Goal: Task Accomplishment & Management: Use online tool/utility

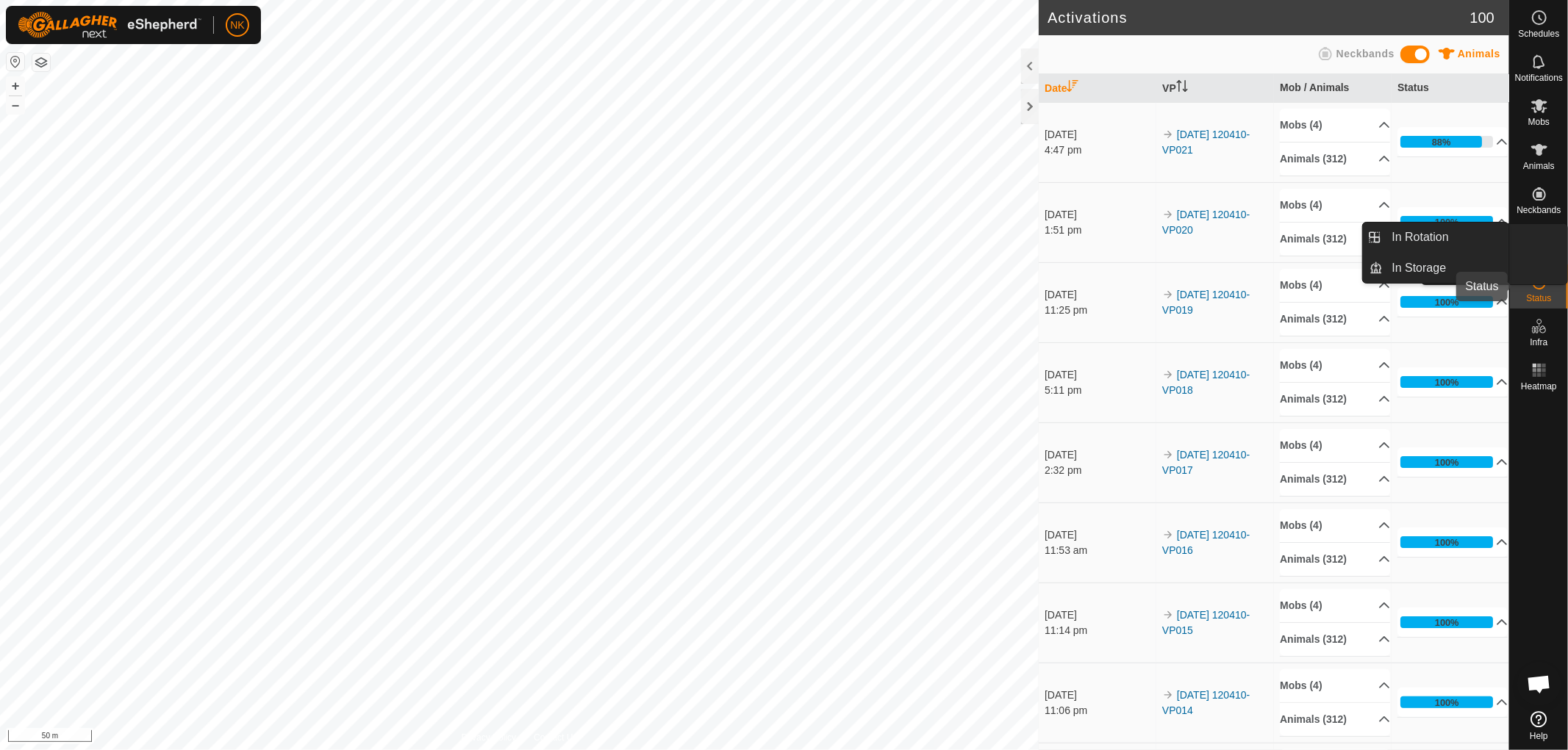
click at [1541, 251] on span "VPs" at bounding box center [1538, 254] width 16 height 9
click at [1420, 238] on link "In Rotation" at bounding box center [1446, 238] width 125 height 30
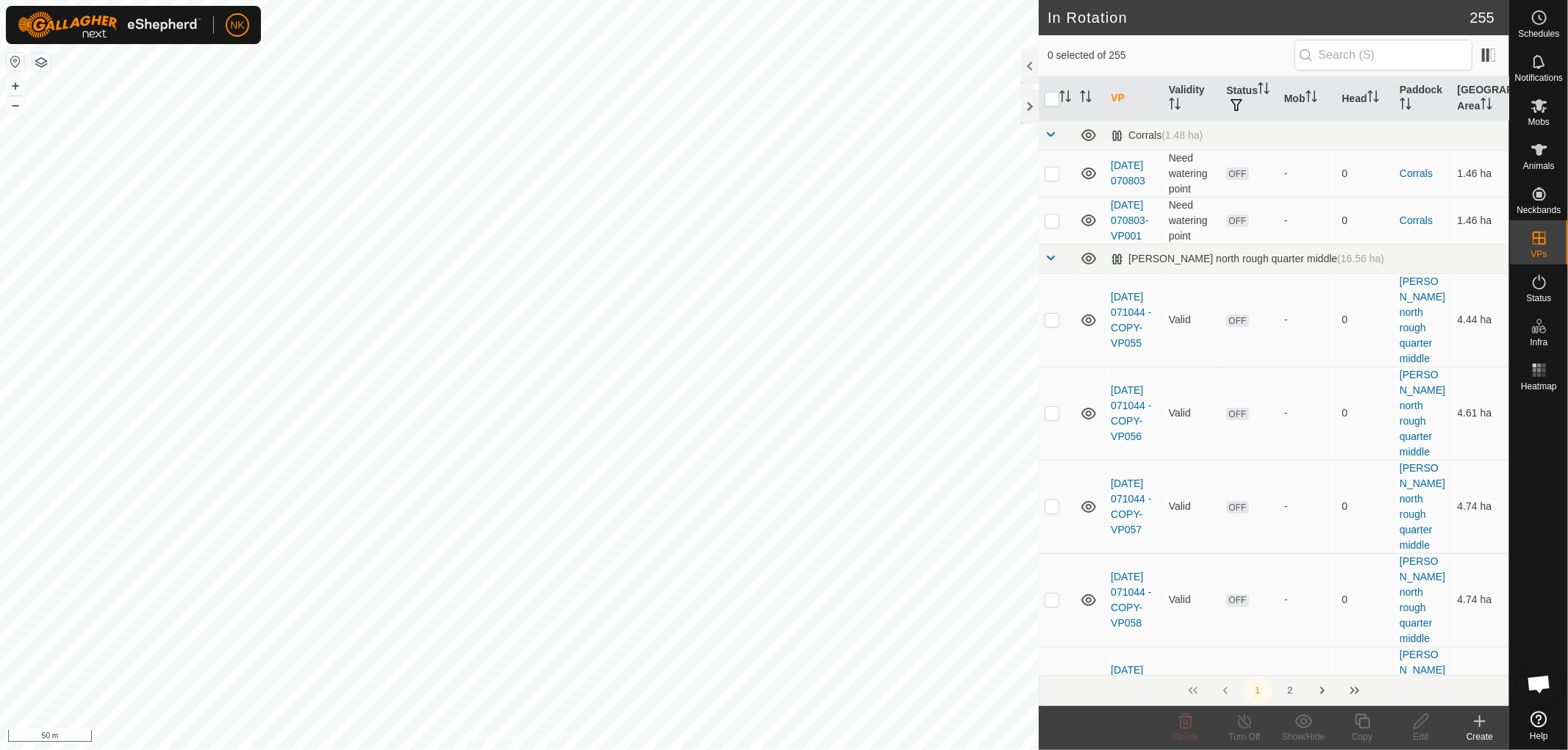
click at [1485, 738] on div "Create" at bounding box center [1479, 736] width 59 height 13
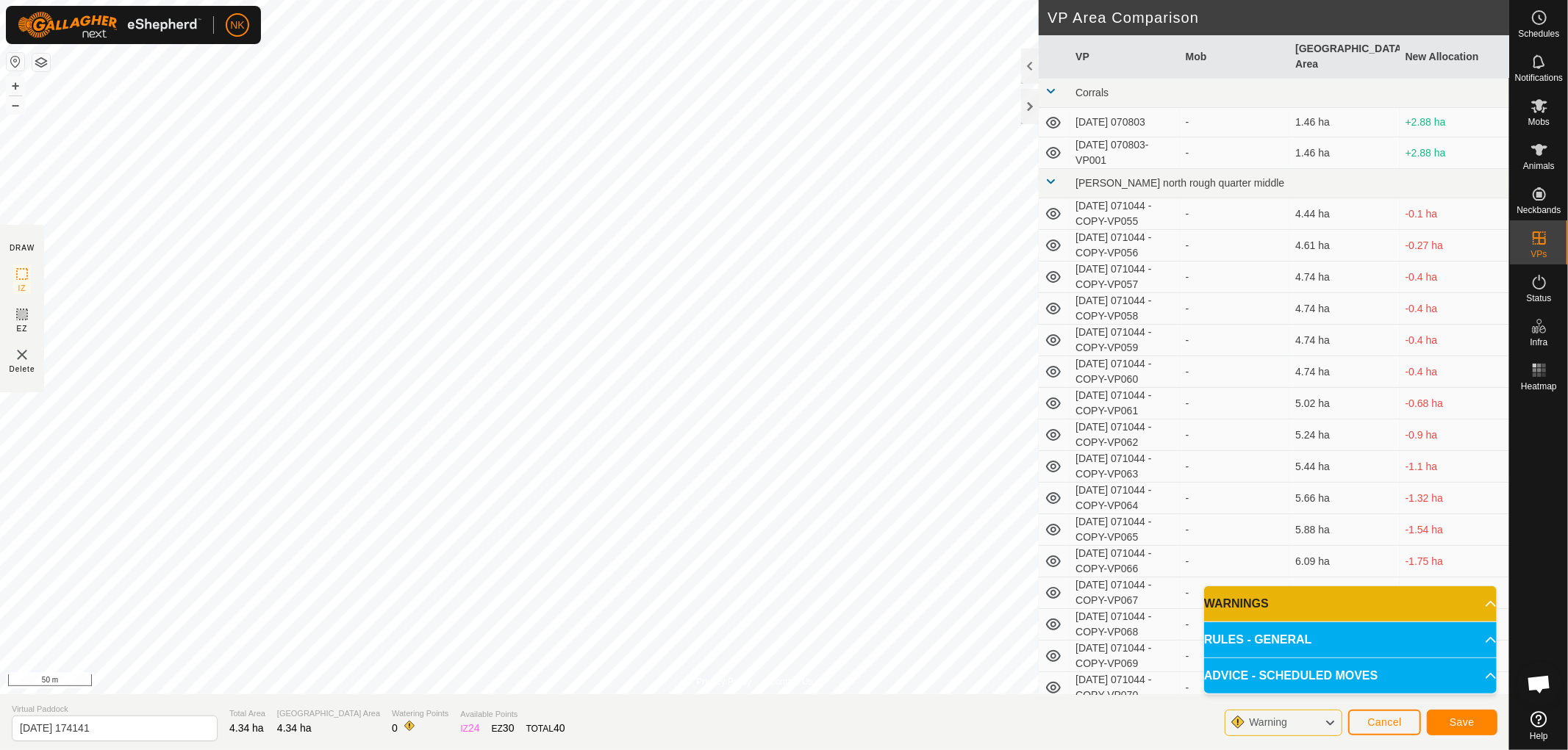
click at [1340, 721] on div "Warning" at bounding box center [1283, 722] width 117 height 27
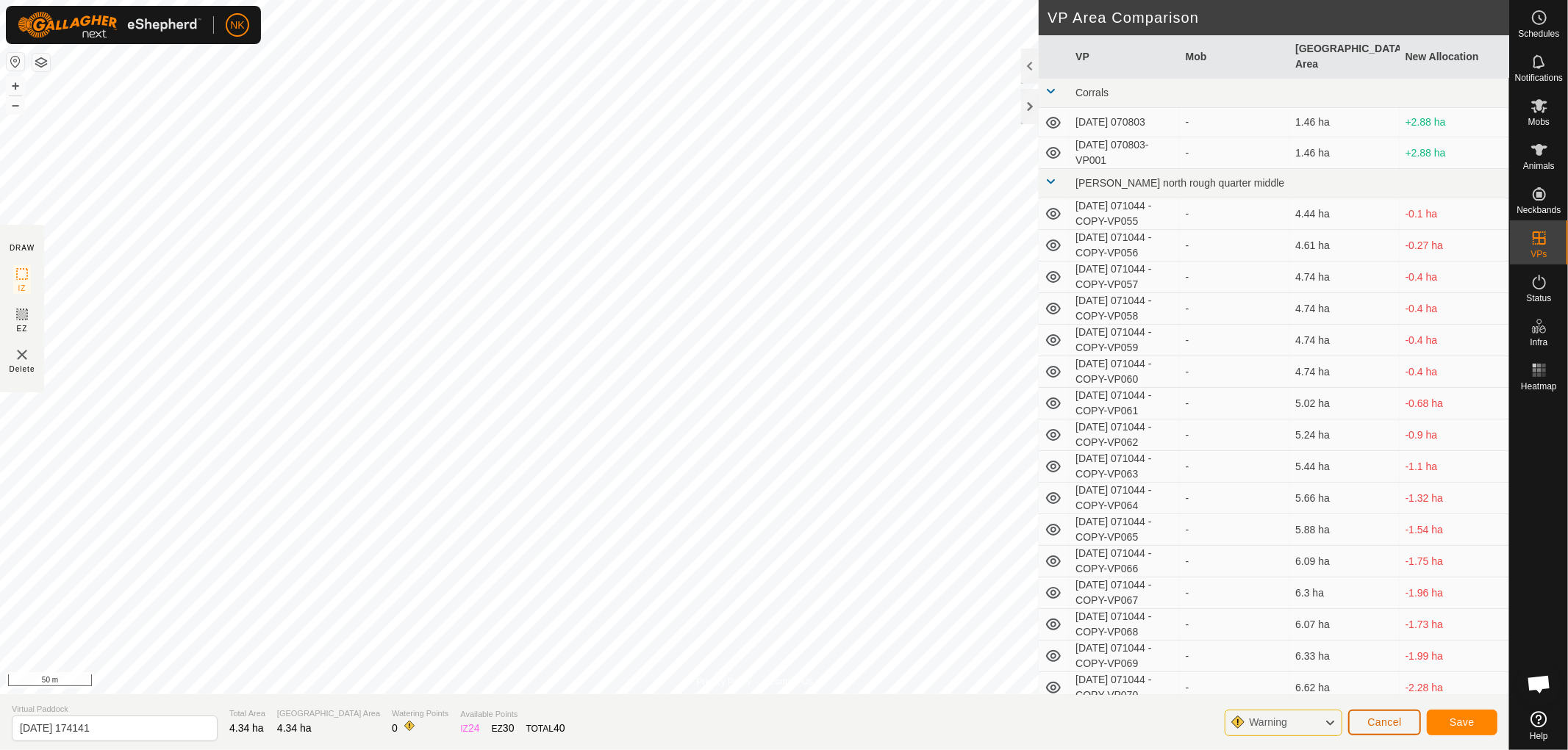
click at [1378, 722] on span "Cancel" at bounding box center [1383, 722] width 35 height 12
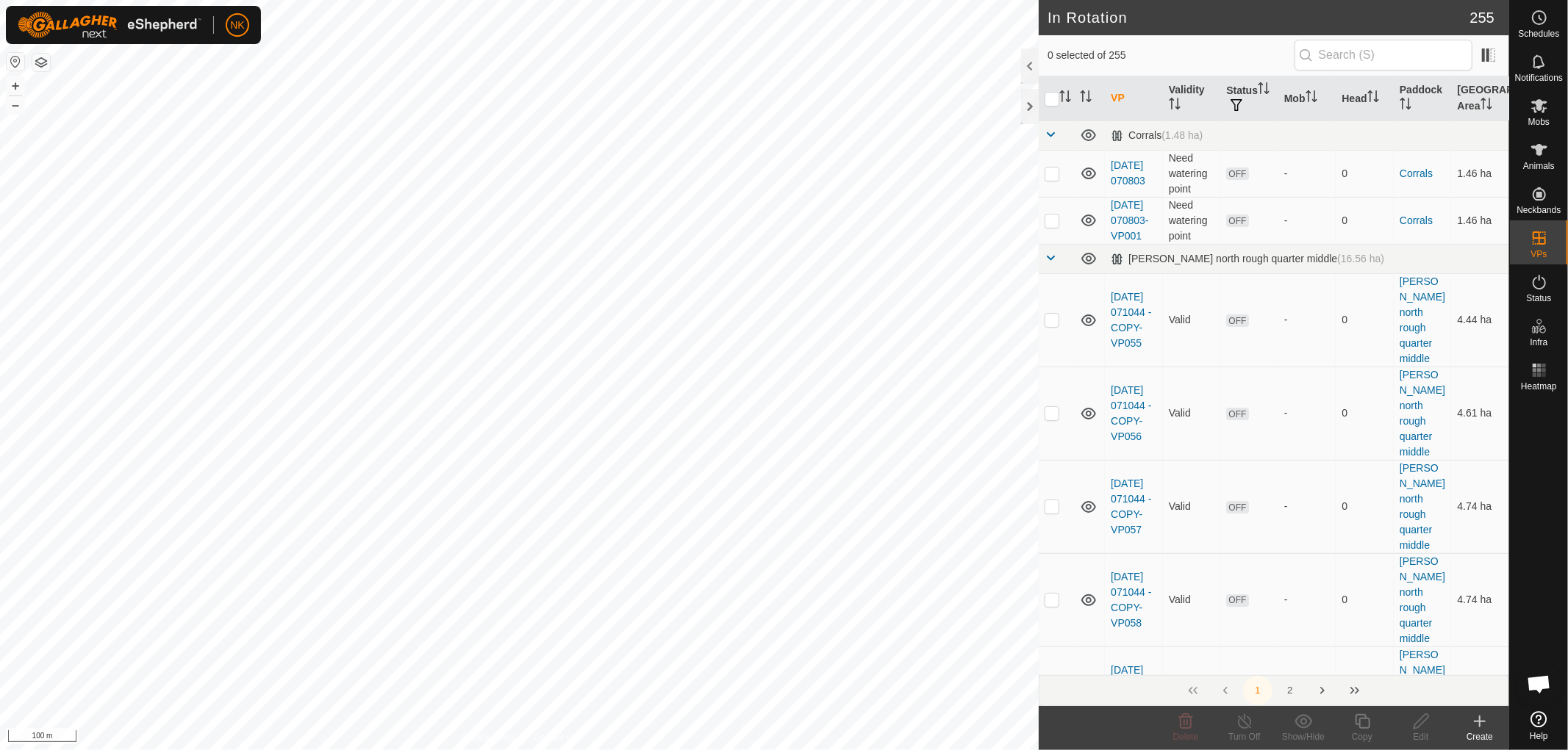
click at [1486, 718] on icon at bounding box center [1479, 721] width 18 height 18
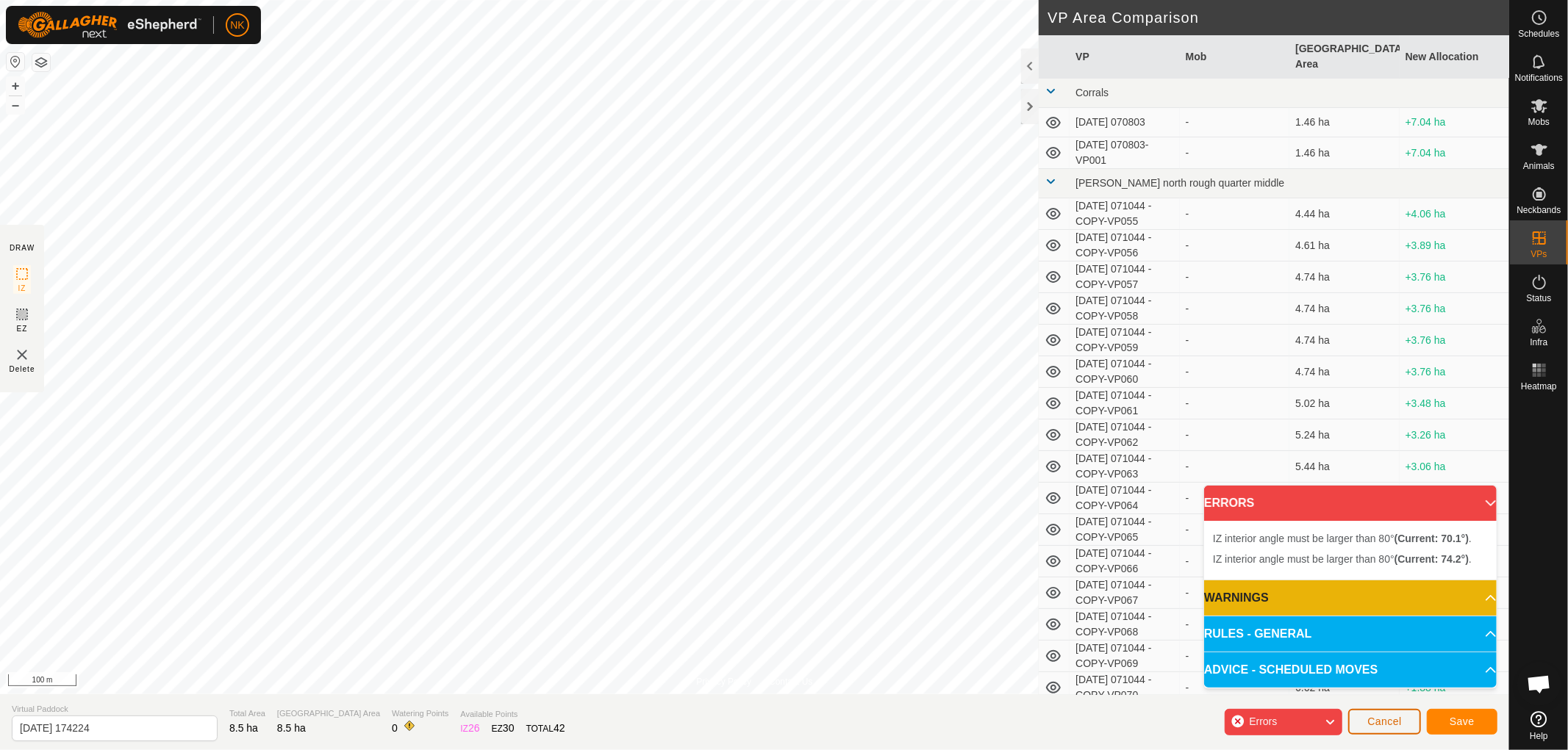
click at [1385, 728] on button "Cancel" at bounding box center [1384, 722] width 73 height 26
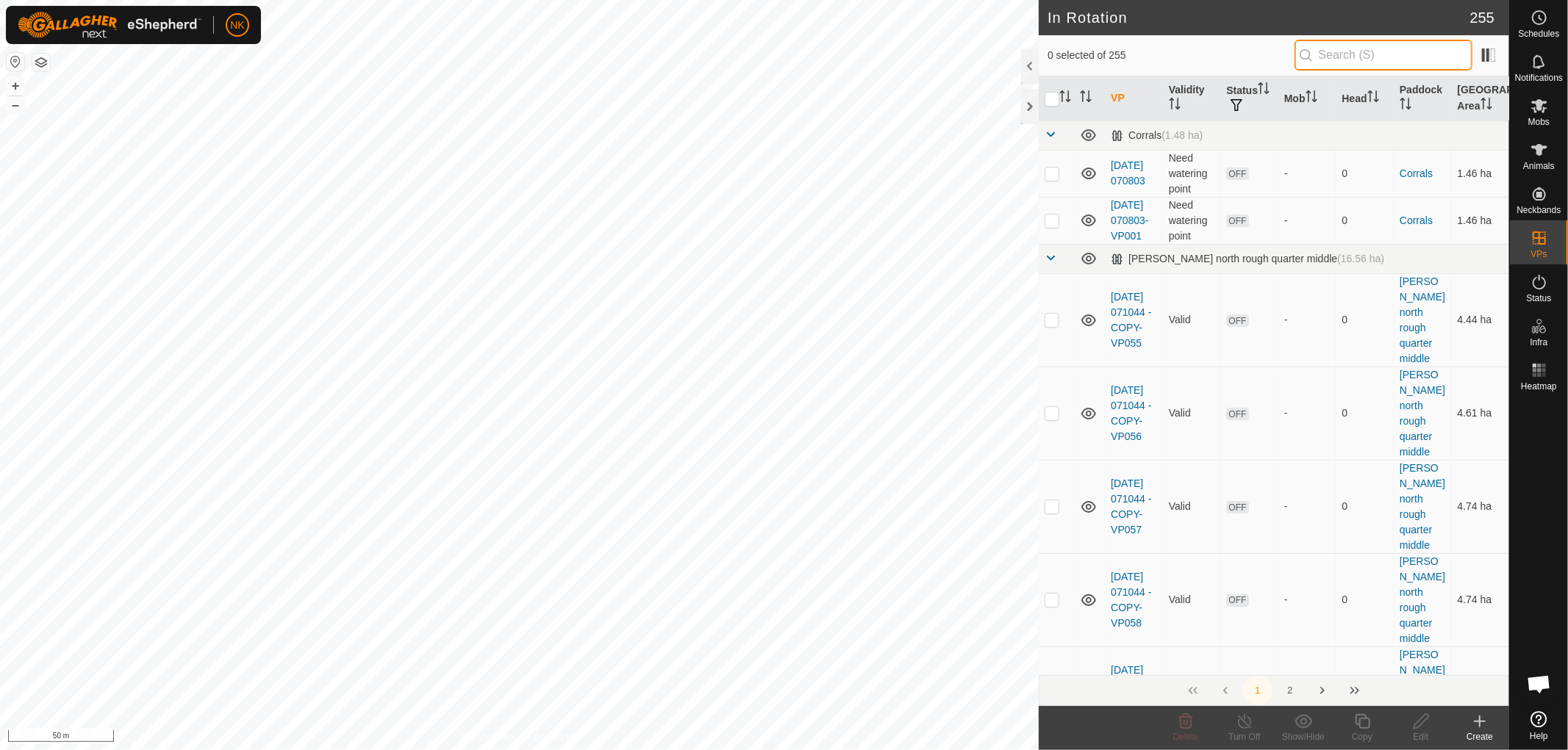
click at [1393, 57] on input "text" at bounding box center [1383, 54] width 178 height 31
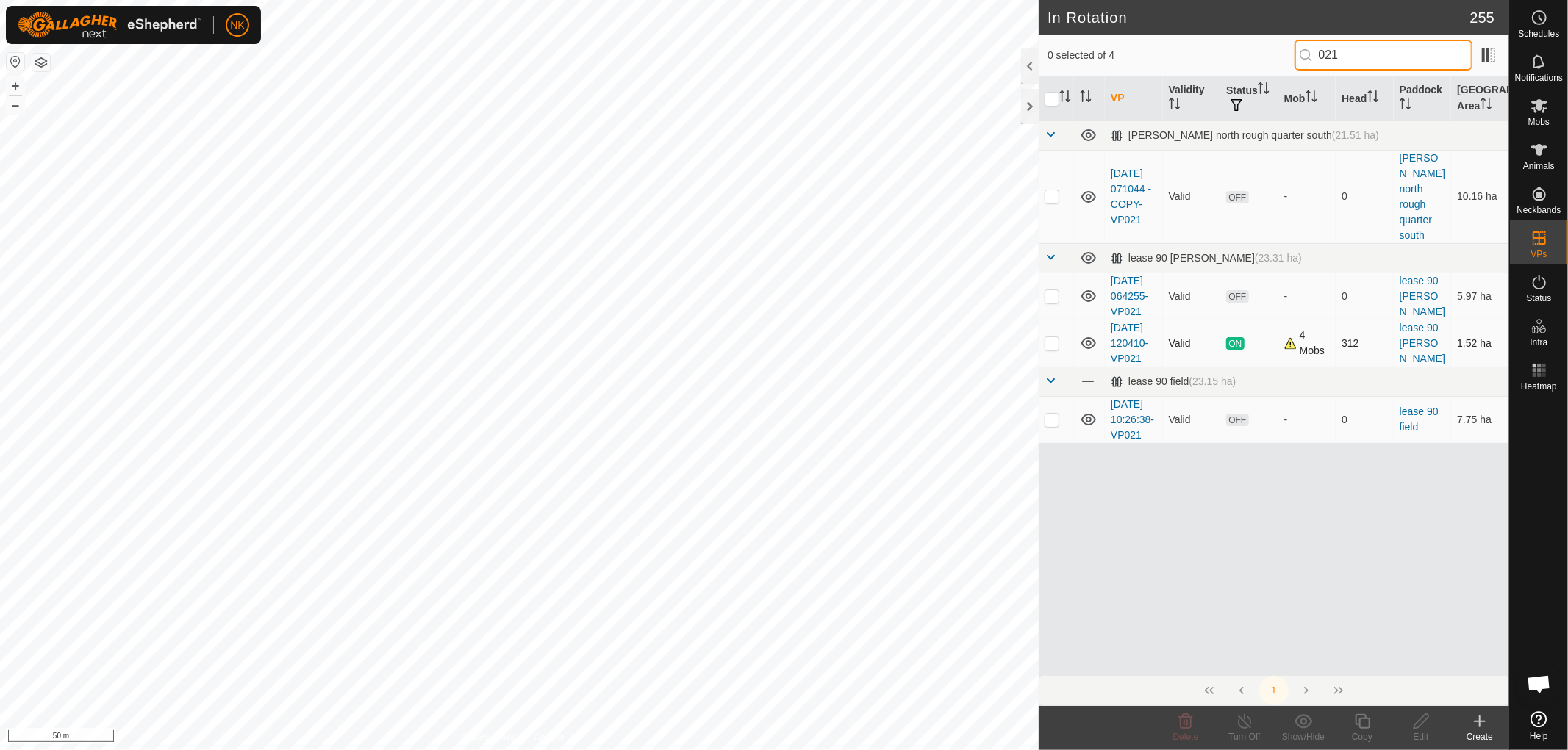
type input "021"
click at [1054, 349] on p-checkbox at bounding box center [1051, 343] width 15 height 12
checkbox input "true"
click at [1364, 727] on icon at bounding box center [1362, 721] width 19 height 18
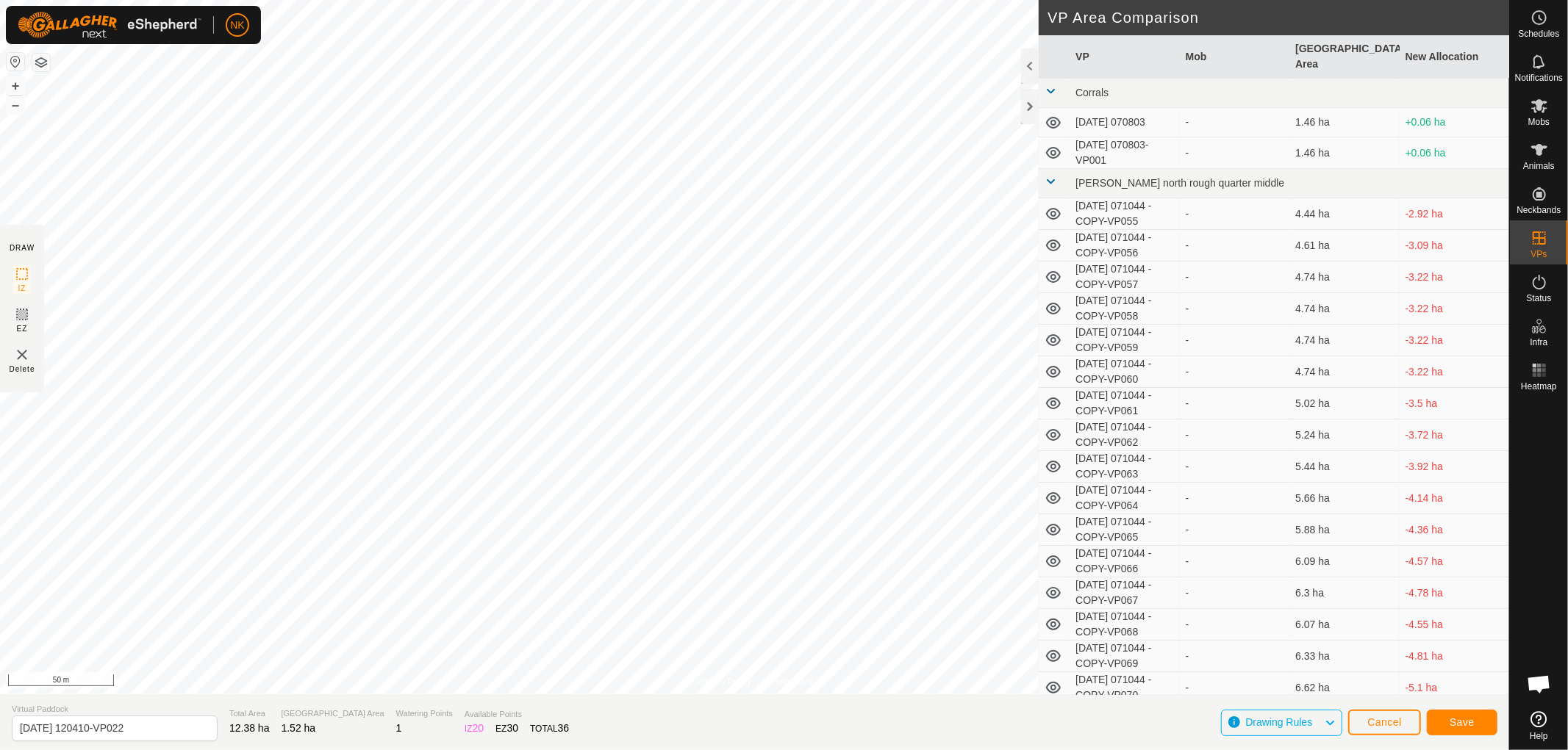
click at [1473, 738] on div "Save" at bounding box center [1462, 722] width 71 height 36
click at [1467, 732] on button "Save" at bounding box center [1462, 722] width 71 height 26
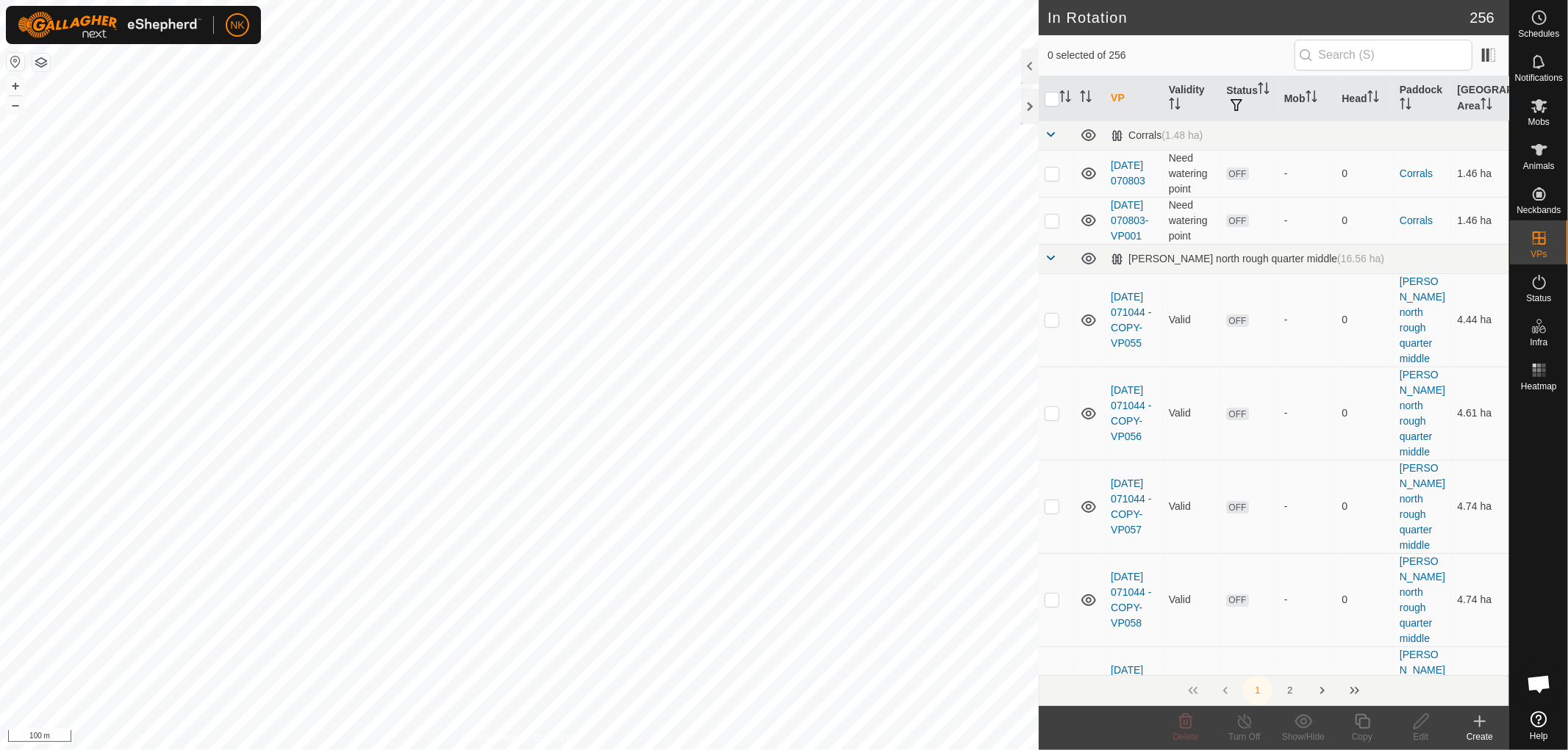
click at [1482, 726] on icon at bounding box center [1479, 721] width 18 height 18
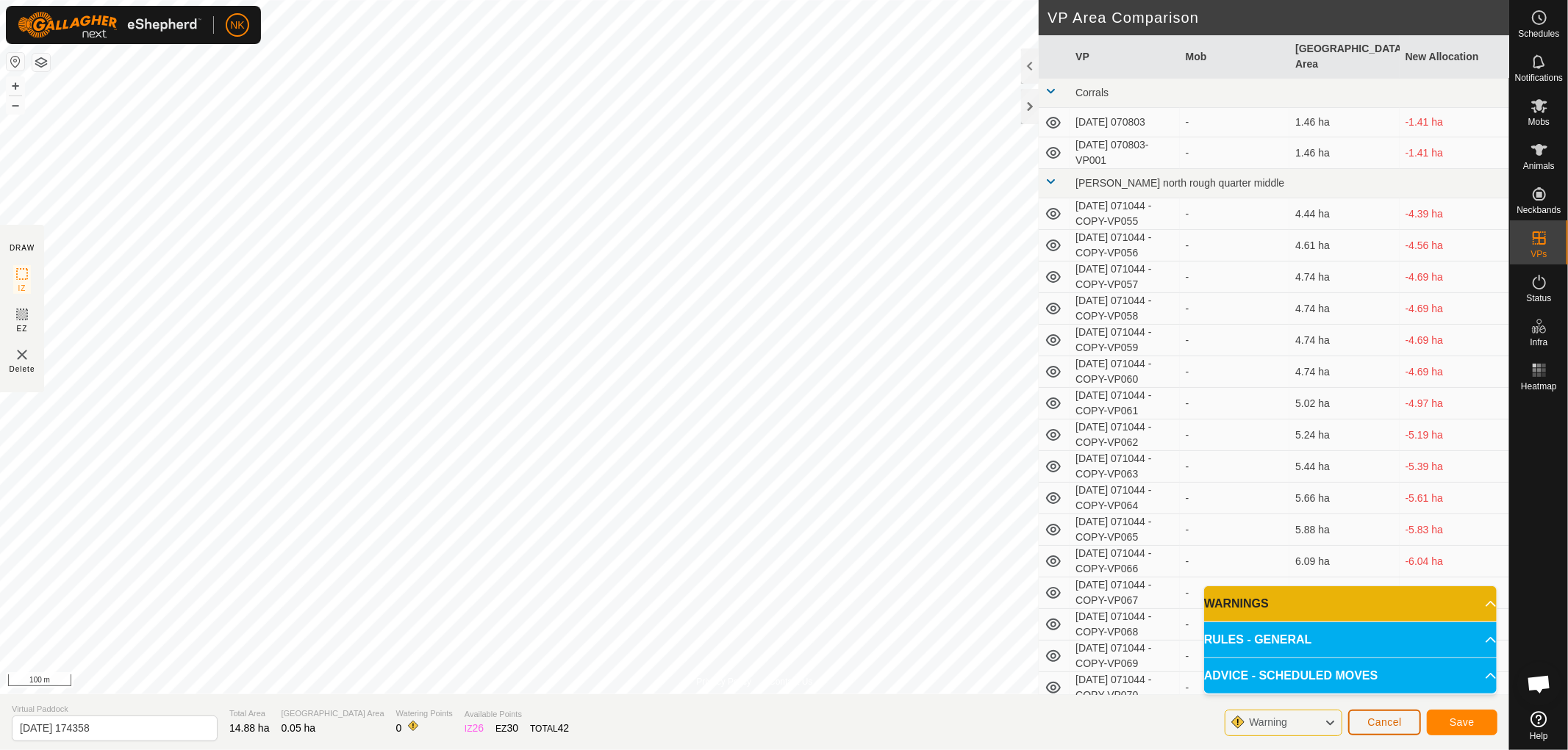
click at [1387, 722] on span "Cancel" at bounding box center [1383, 722] width 35 height 12
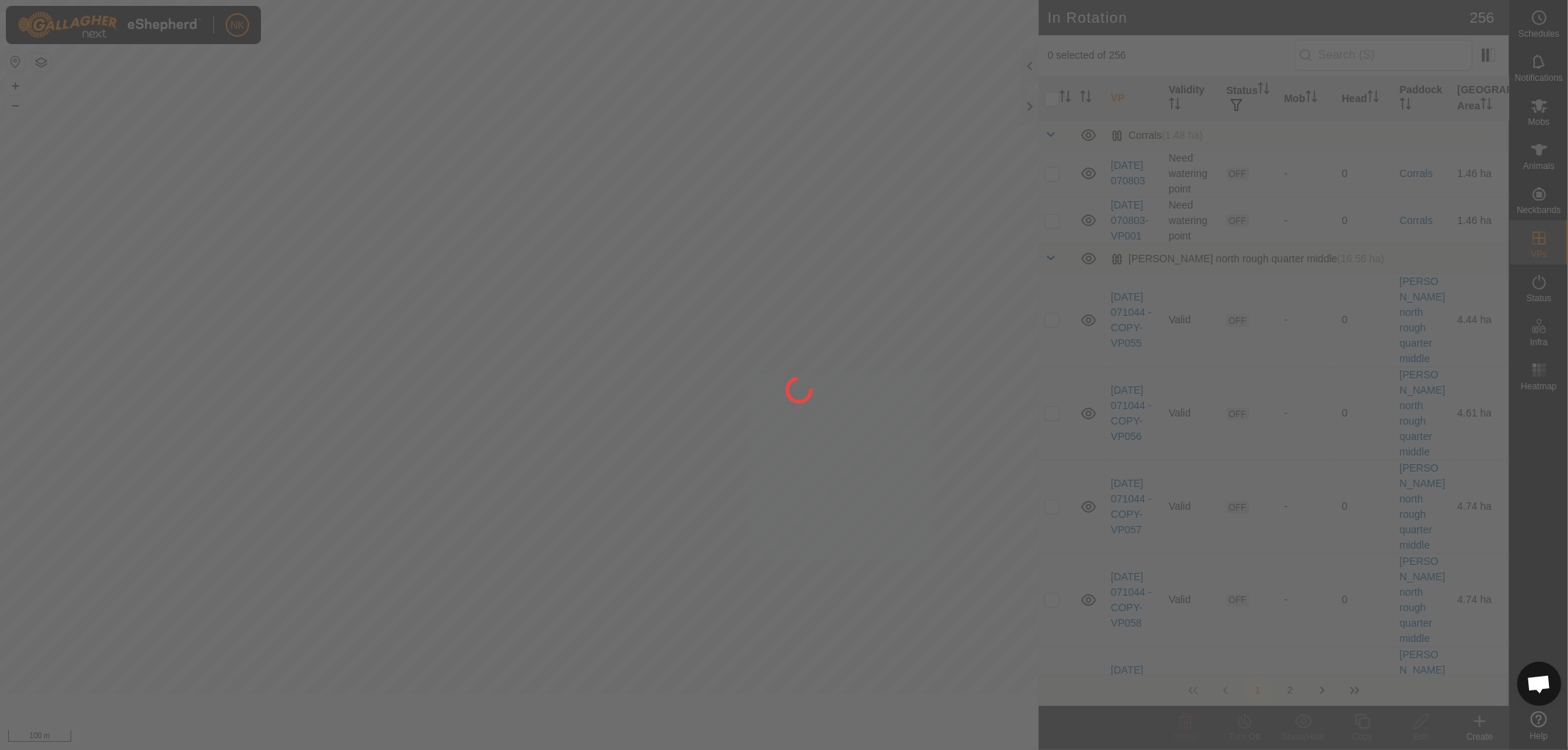
click at [1383, 720] on div at bounding box center [784, 375] width 1568 height 750
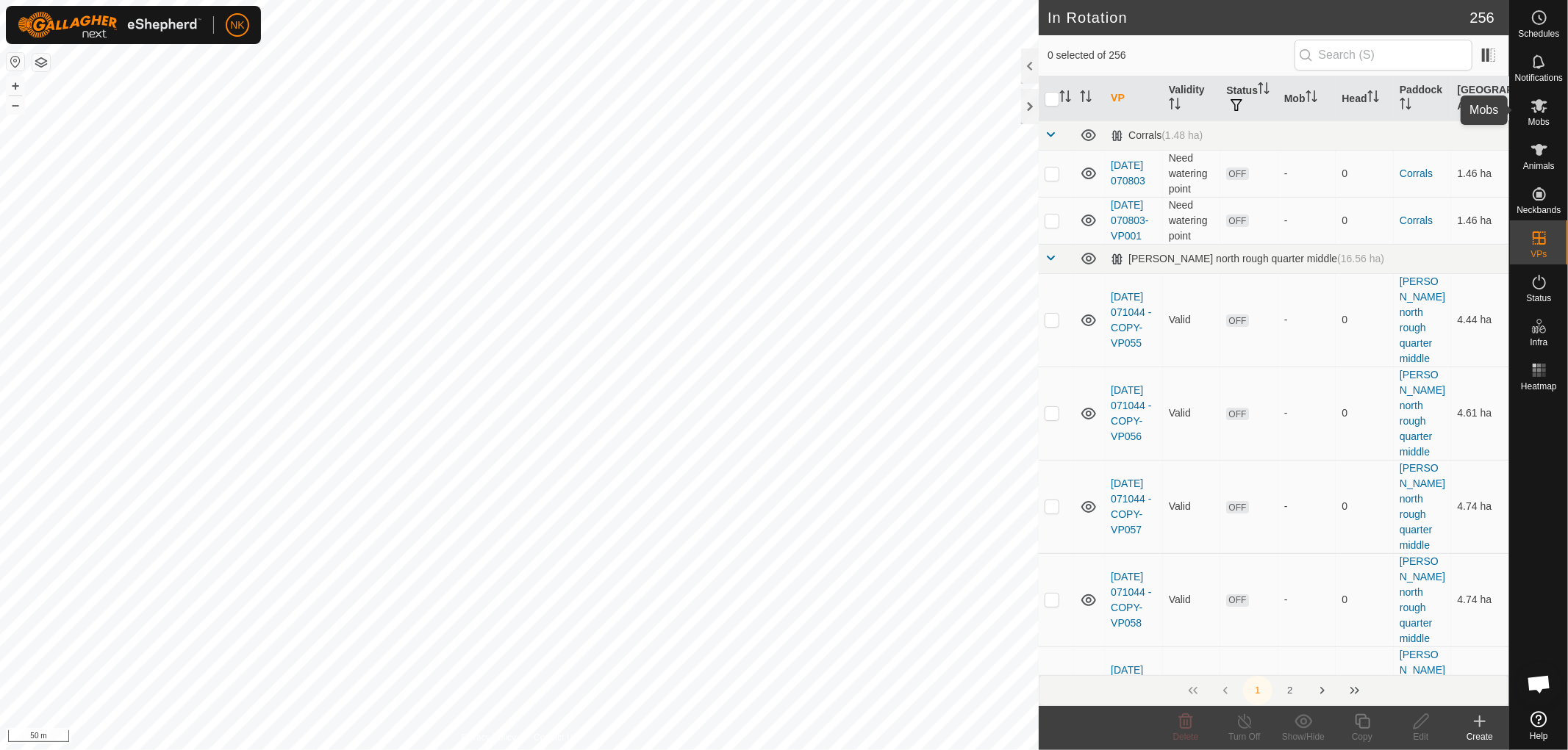
click at [1548, 117] on span "Mobs" at bounding box center [1538, 121] width 22 height 9
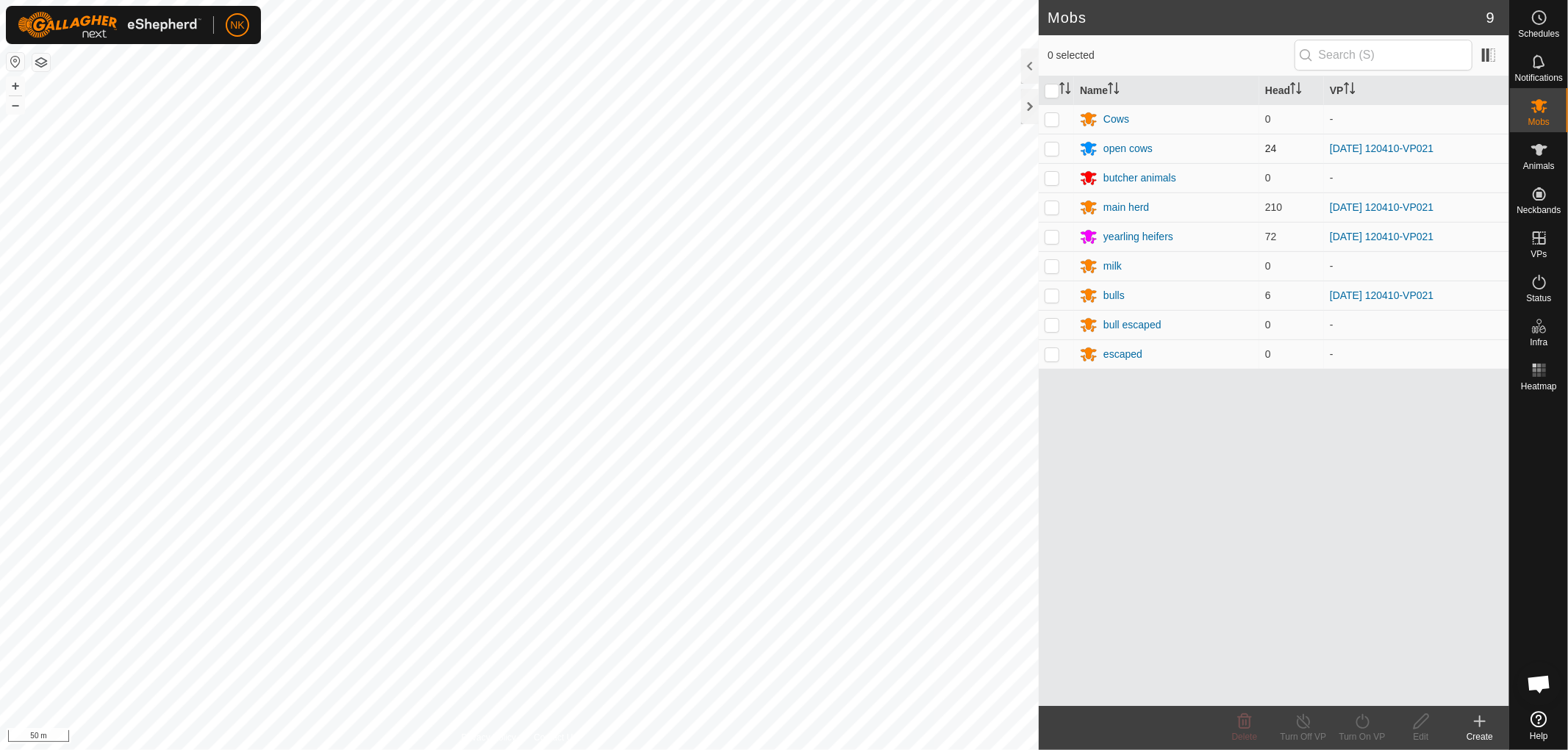
click at [1047, 150] on p-checkbox at bounding box center [1051, 148] width 15 height 12
checkbox input "true"
click at [1046, 211] on p-checkbox at bounding box center [1051, 207] width 15 height 12
checkbox input "true"
drag, startPoint x: 1056, startPoint y: 237, endPoint x: 1056, endPoint y: 262, distance: 25.0
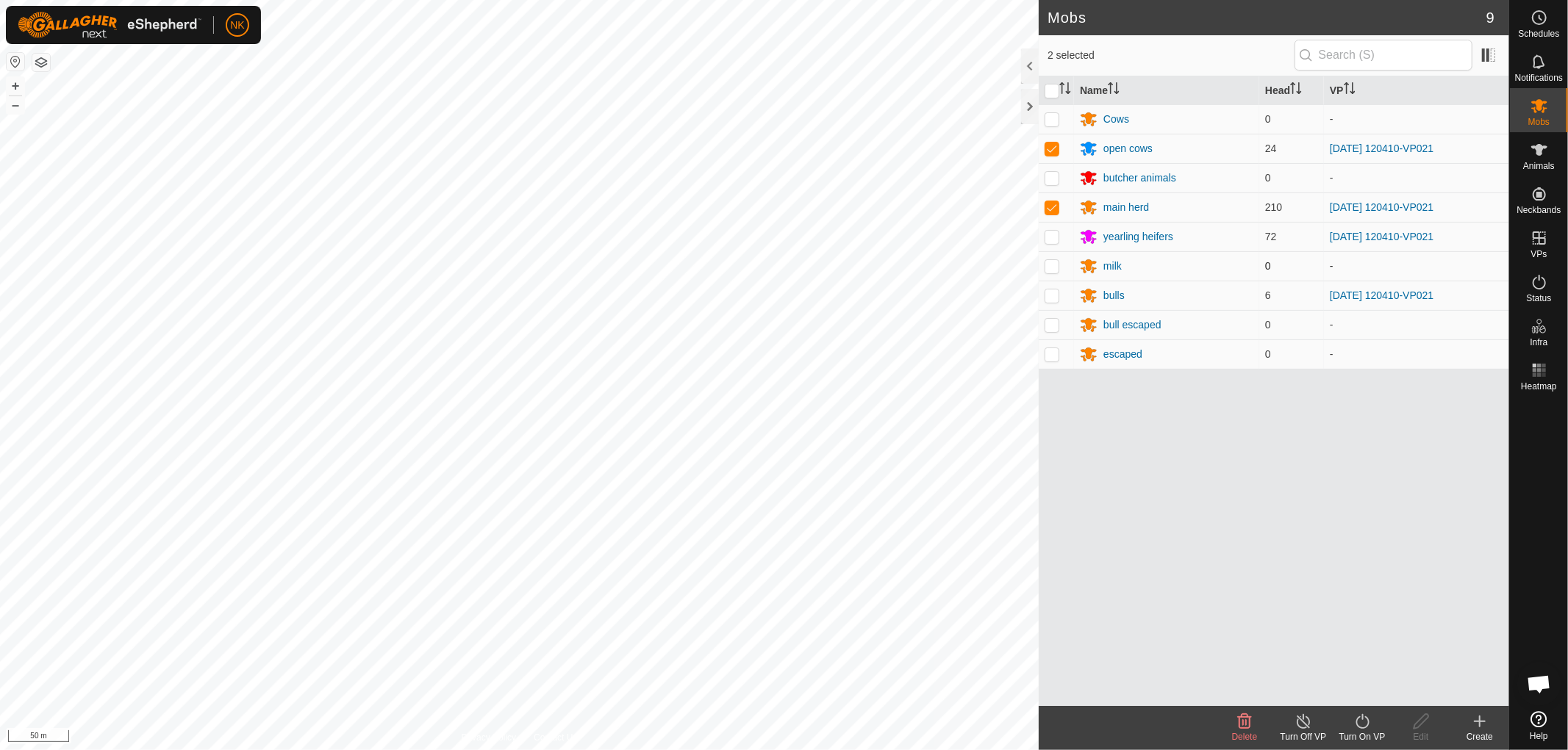
click at [1056, 240] on p-checkbox at bounding box center [1051, 237] width 15 height 12
checkbox input "true"
click at [1050, 294] on p-checkbox at bounding box center [1051, 295] width 15 height 12
checkbox input "true"
click at [1362, 724] on icon at bounding box center [1362, 721] width 19 height 18
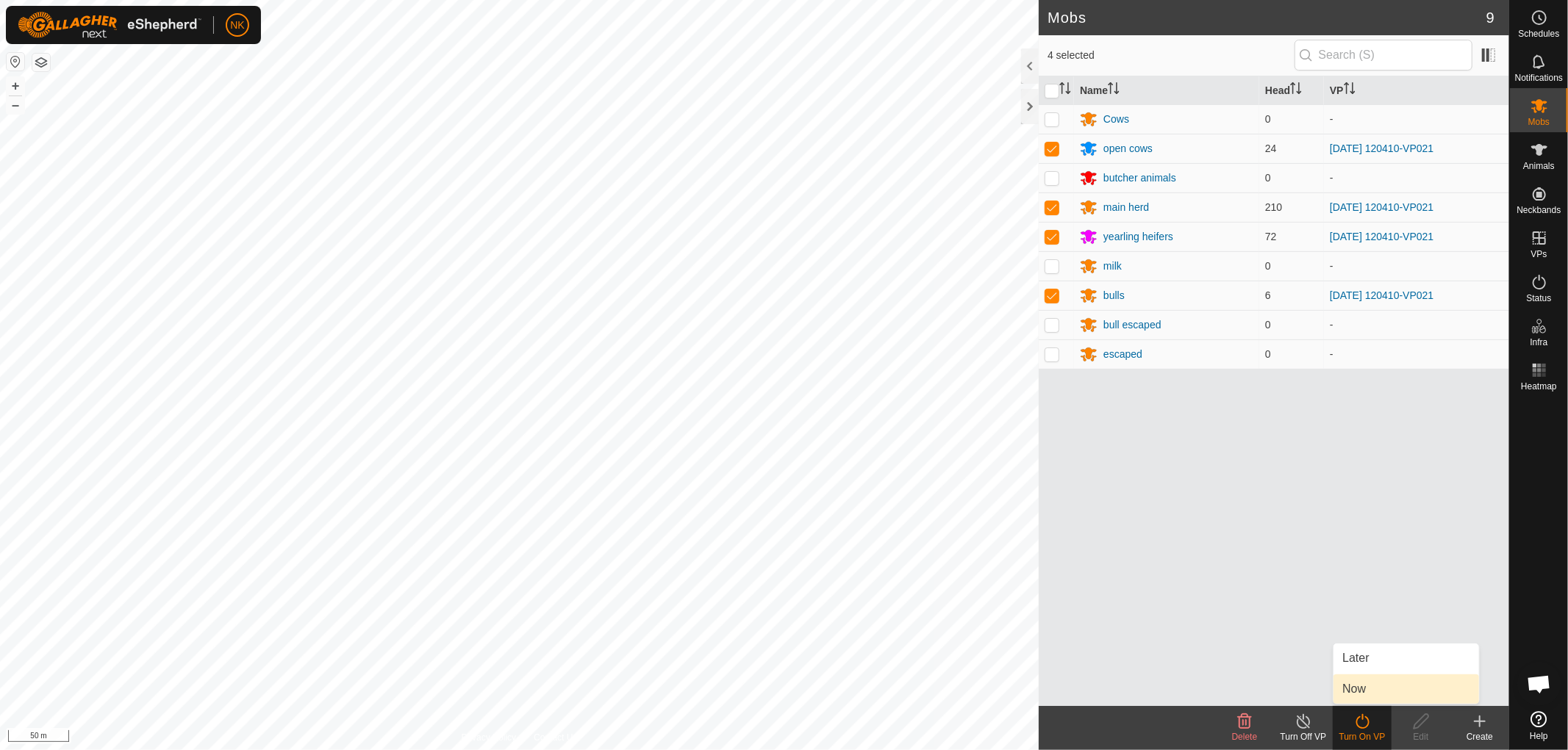
click at [1351, 691] on link "Now" at bounding box center [1405, 690] width 145 height 30
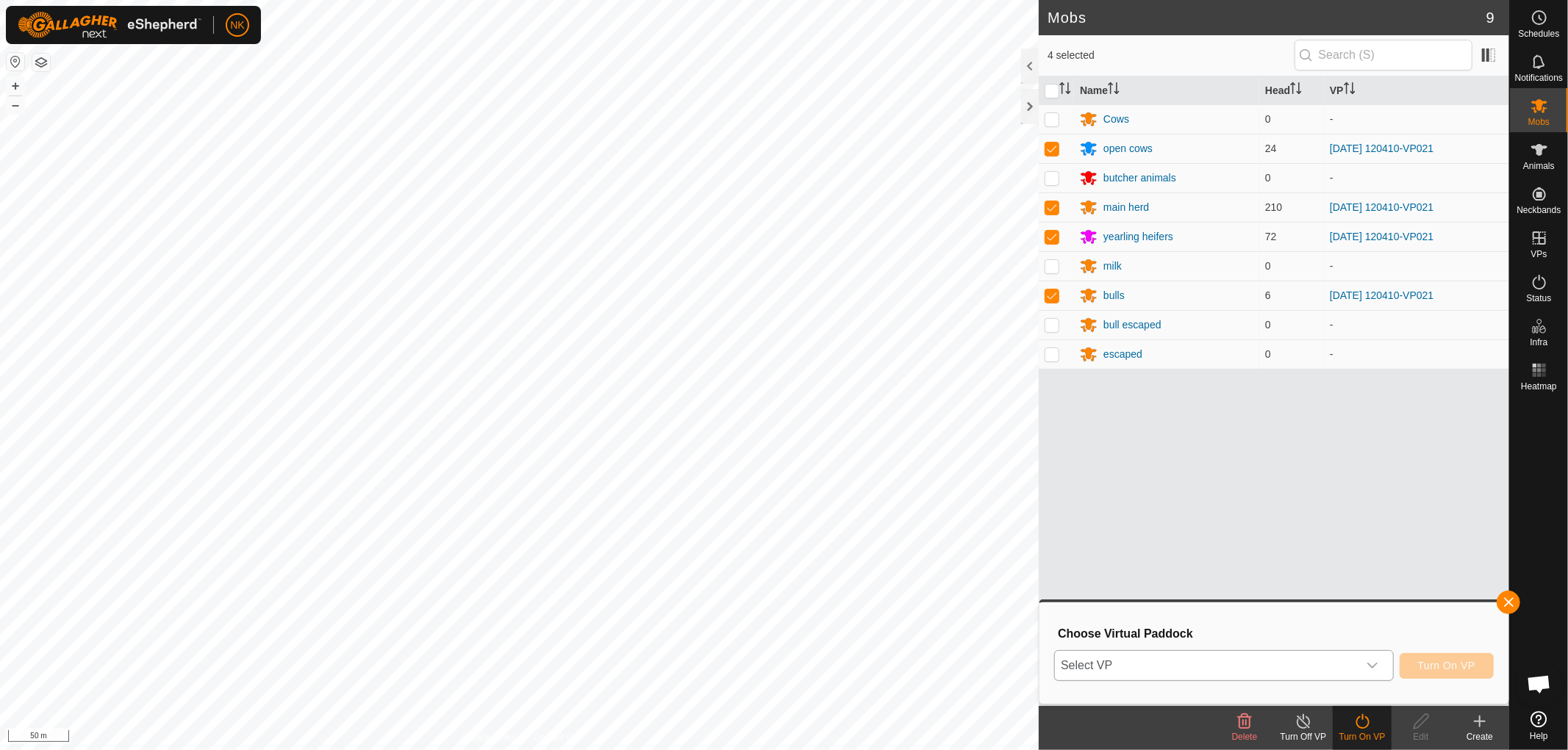
click at [1297, 660] on span "Select VP" at bounding box center [1206, 666] width 303 height 30
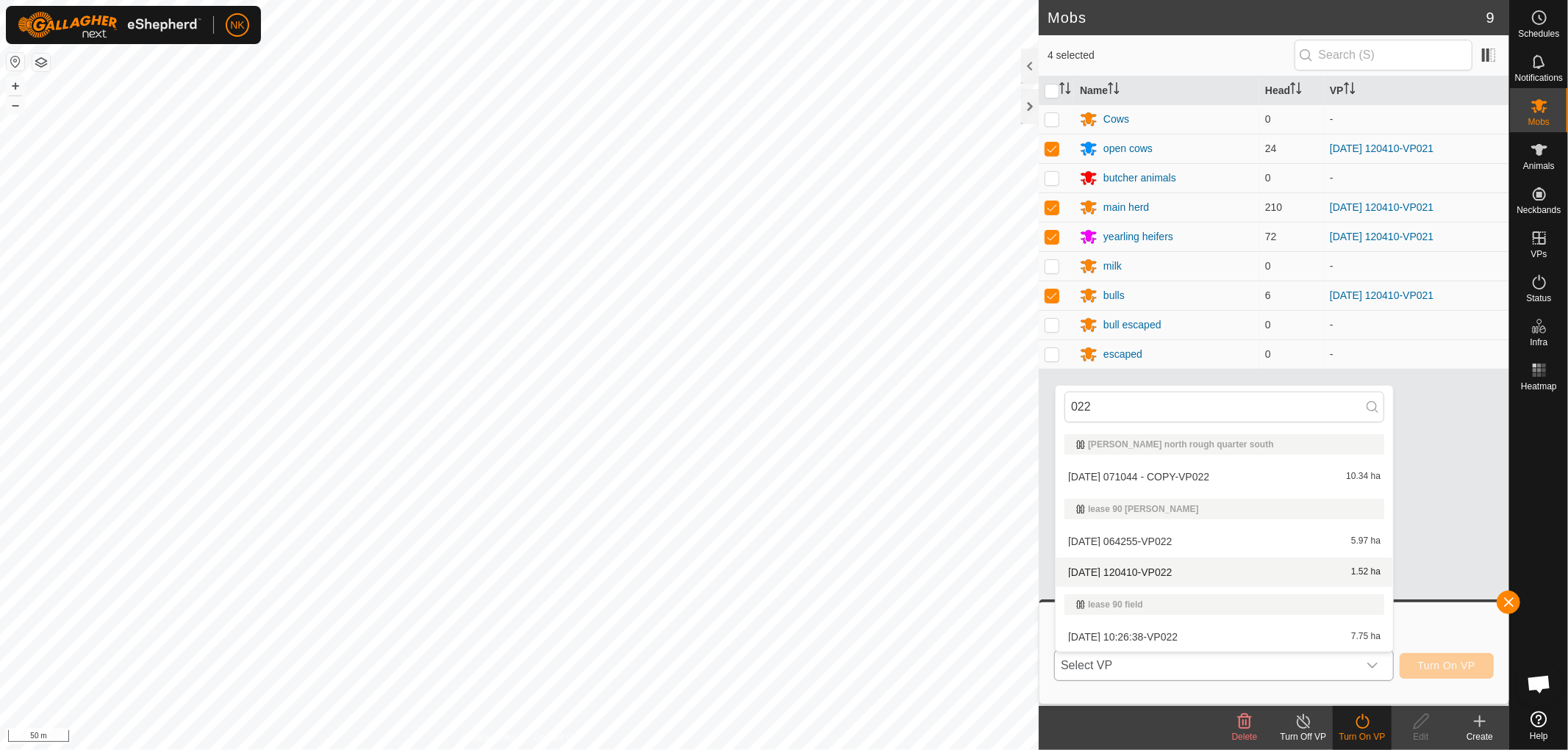
type input "022"
click at [1122, 570] on li "[DATE] 120410-VP022 1.52 ha" at bounding box center [1225, 572] width 337 height 30
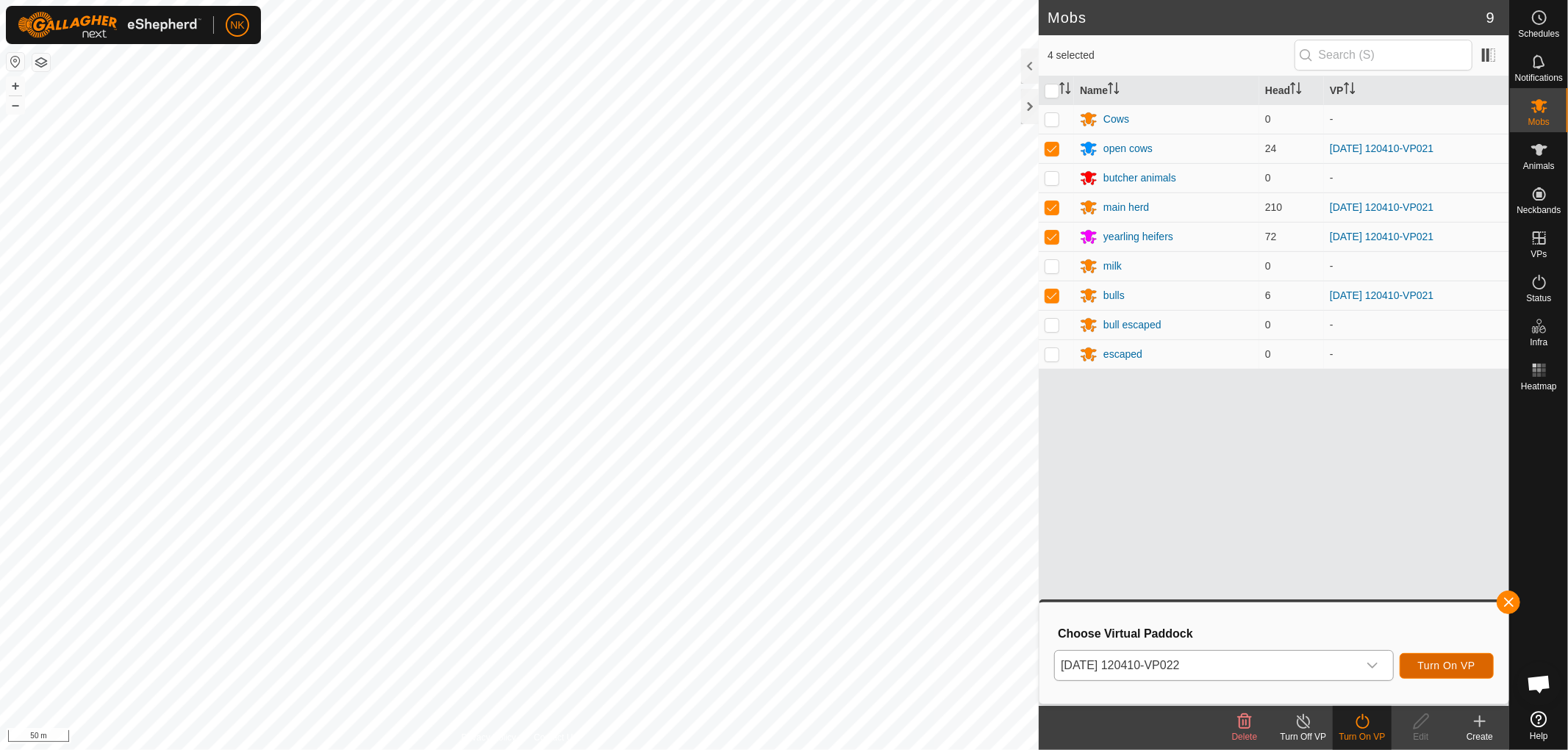
click at [1454, 673] on button "Turn On VP" at bounding box center [1446, 666] width 94 height 26
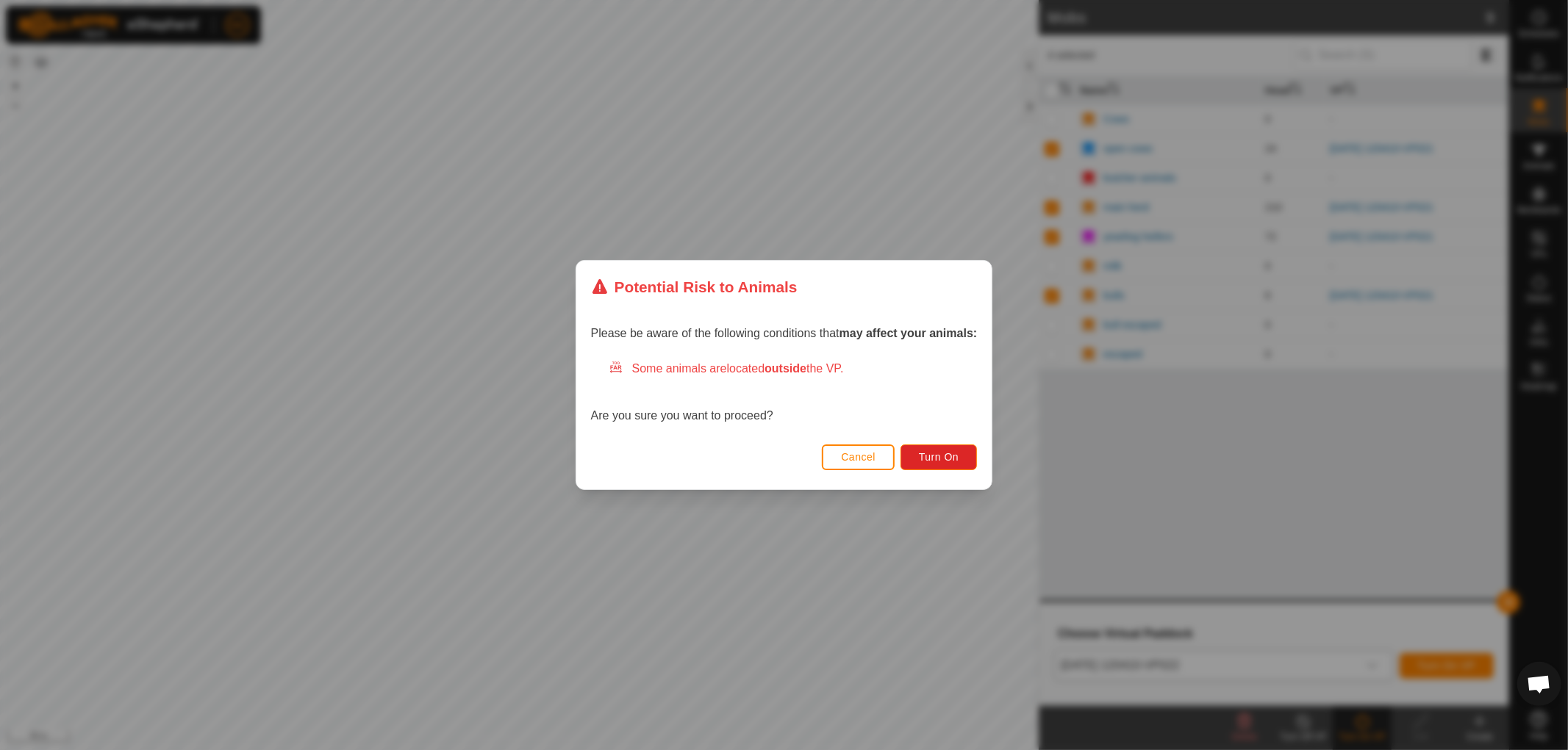
click at [960, 439] on div "Cancel Turn On" at bounding box center [784, 464] width 416 height 50
click at [960, 450] on button "Turn On" at bounding box center [937, 458] width 76 height 26
